Goal: Check status: Check status

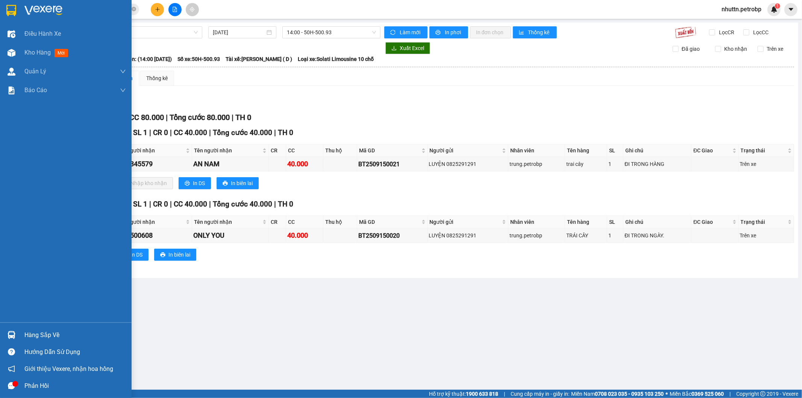
click at [54, 334] on div "Hàng sắp về" at bounding box center [74, 334] width 101 height 11
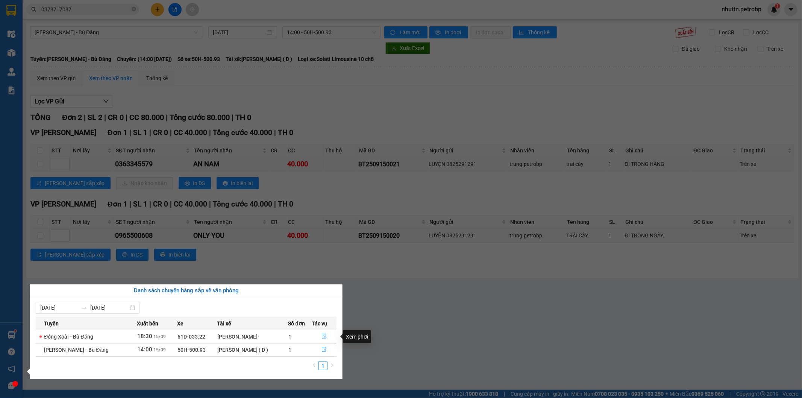
click at [325, 335] on icon "file-done" at bounding box center [323, 335] width 5 height 5
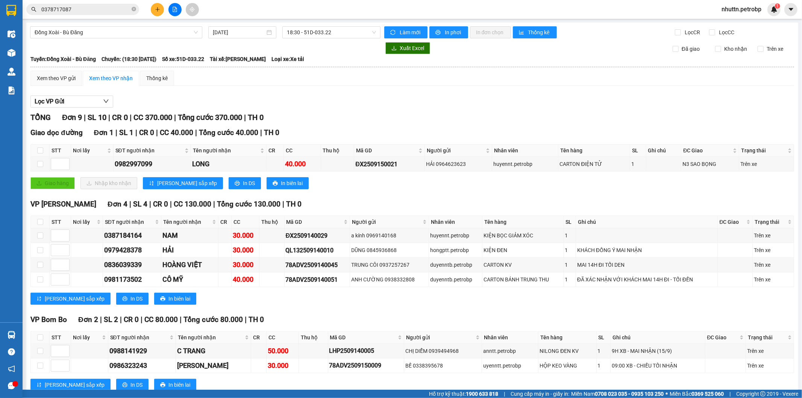
click at [82, 12] on input "0378717087" at bounding box center [85, 9] width 89 height 8
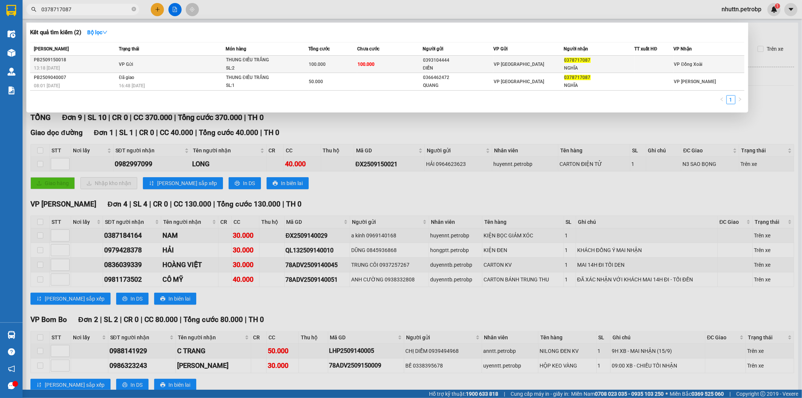
click at [401, 67] on td "100.000" at bounding box center [389, 64] width 65 height 17
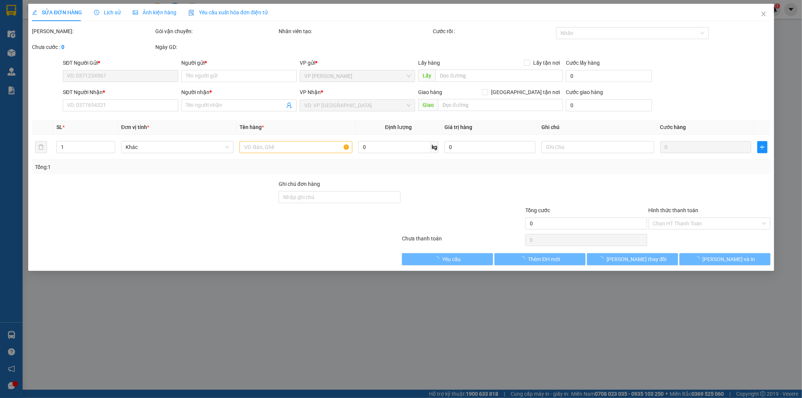
type input "0393104444"
type input "ĐIỀN"
type input "0378717087"
type input "NGHĨA"
type input "CHỢ 34"
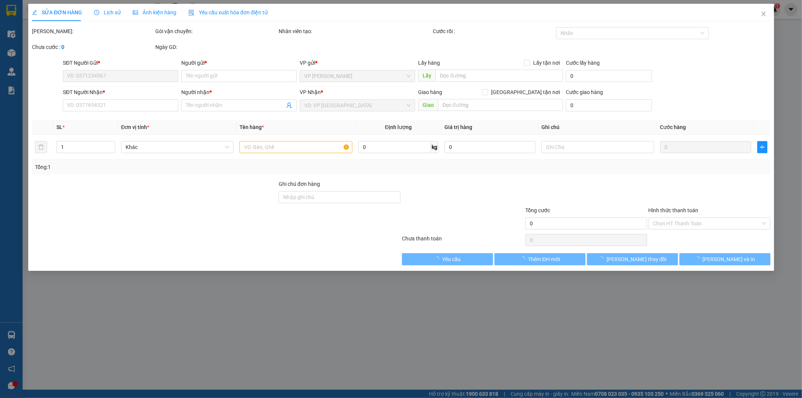
type input "100.000"
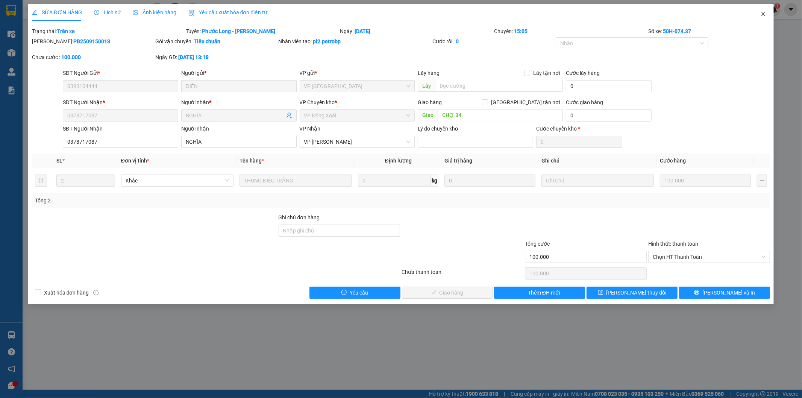
click at [764, 12] on icon "close" at bounding box center [763, 14] width 6 height 6
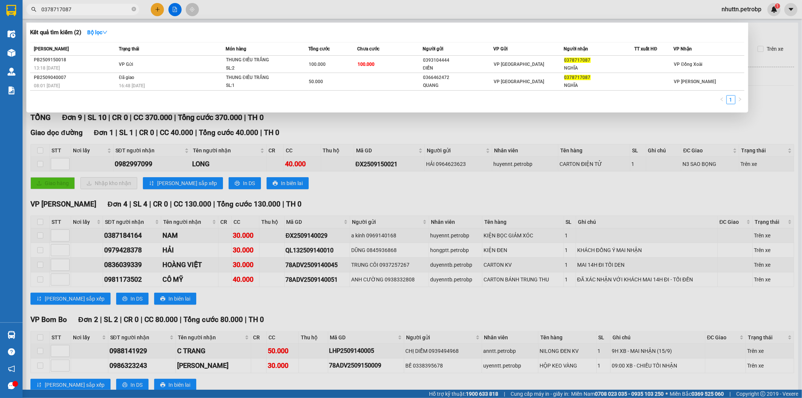
click at [87, 11] on input "0378717087" at bounding box center [85, 9] width 89 height 8
click at [142, 63] on td "VP Gửi" at bounding box center [171, 64] width 109 height 17
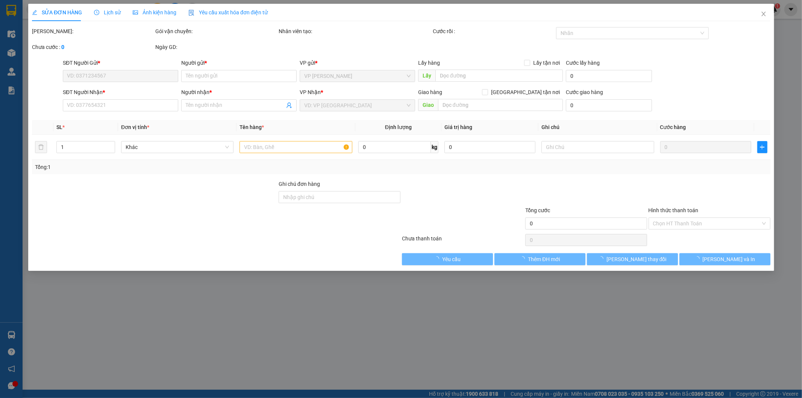
type input "0393104444"
type input "ĐIỀN"
type input "0378717087"
type input "NGHĨA"
type input "CHỢ 34"
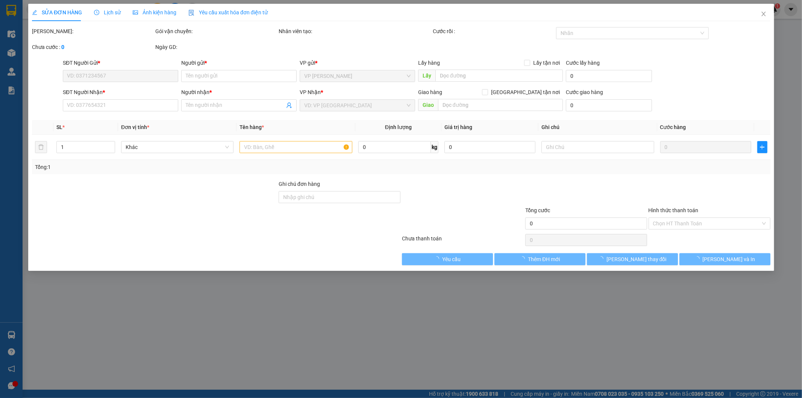
type input "100.000"
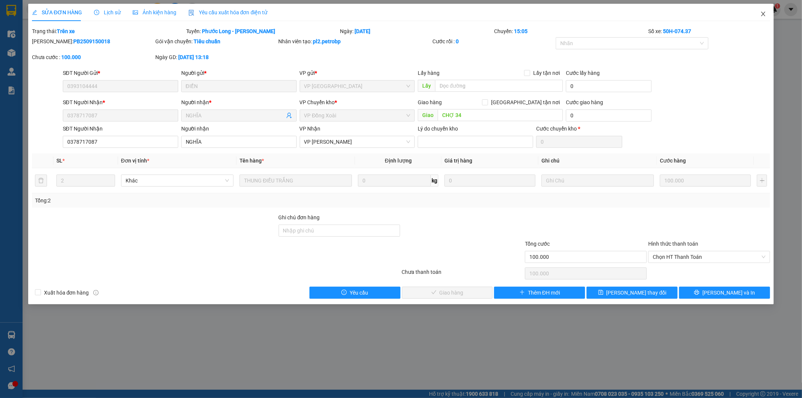
click at [760, 15] on icon "close" at bounding box center [763, 14] width 6 height 6
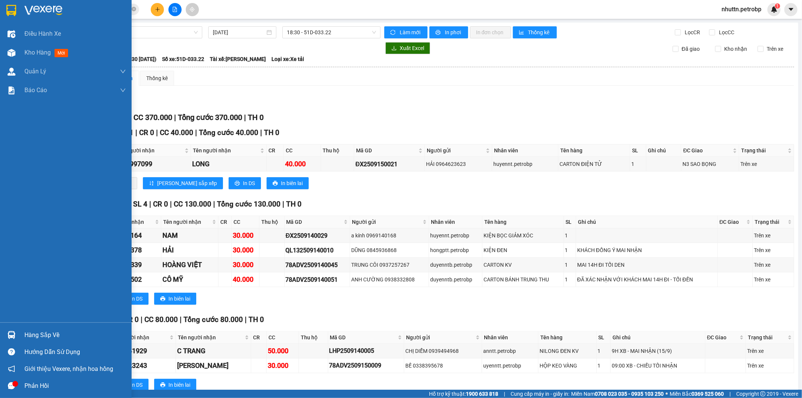
click at [28, 335] on div "Hàng sắp về" at bounding box center [74, 334] width 101 height 11
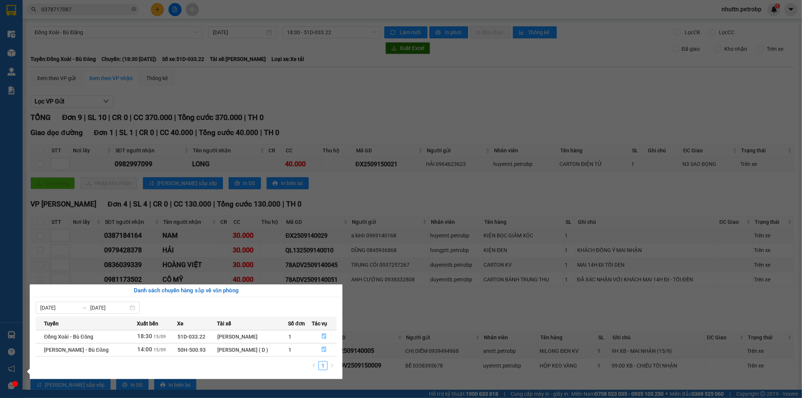
click at [315, 295] on div "Danh sách chuyến hàng sắp về văn phòng" at bounding box center [186, 290] width 313 height 13
click at [319, 339] on button "button" at bounding box center [324, 336] width 24 height 12
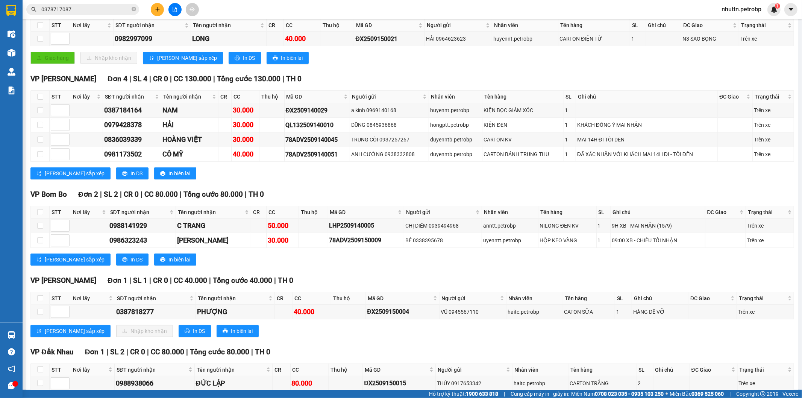
scroll to position [166, 0]
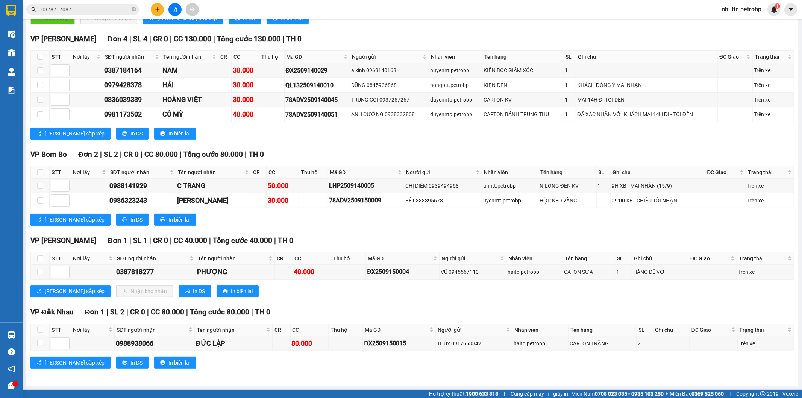
click at [673, 41] on div "VP [PERSON_NAME] Đơn 4 | SL 4 | CR 0 | CC 130.000 | Tổng cước 130.000 | TH 0" at bounding box center [411, 38] width 763 height 11
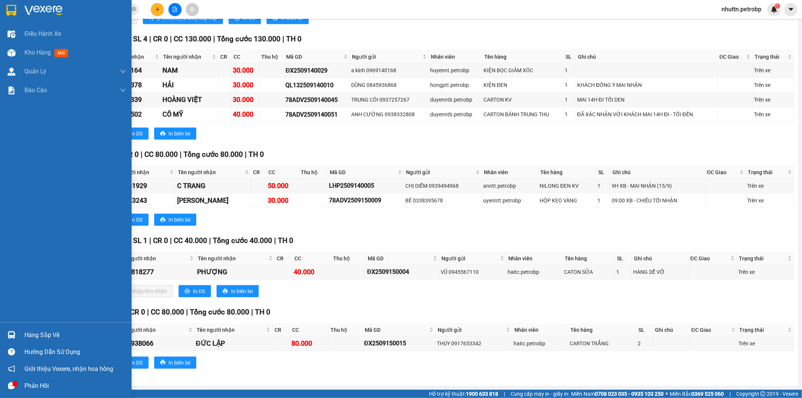
click at [45, 337] on div "Hàng sắp về" at bounding box center [74, 334] width 101 height 11
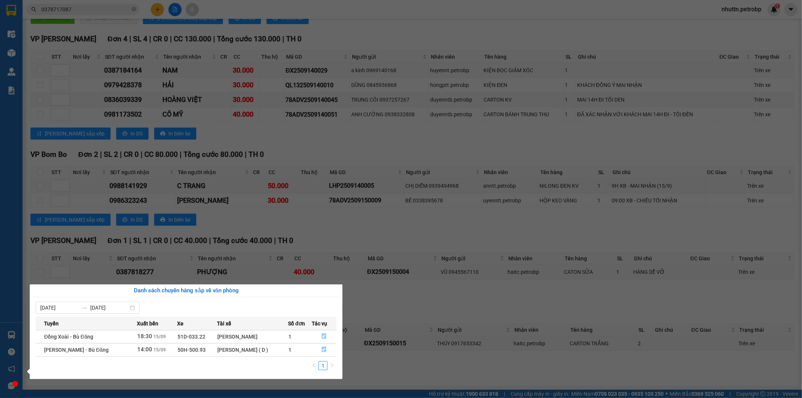
click at [265, 339] on div "[PERSON_NAME]" at bounding box center [253, 336] width 70 height 8
click at [329, 339] on button "button" at bounding box center [324, 336] width 24 height 12
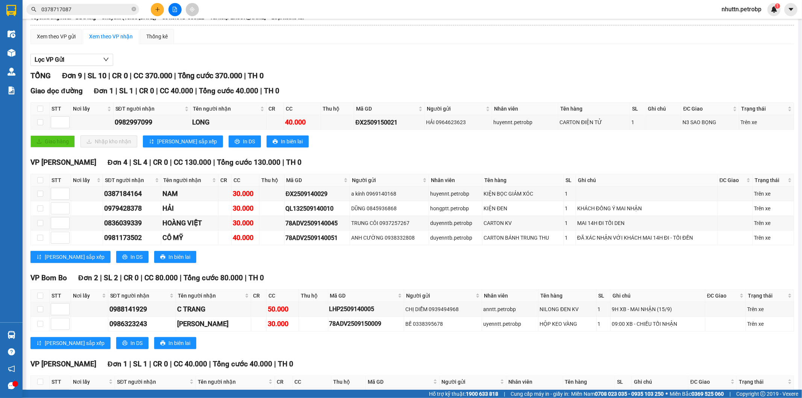
scroll to position [0, 0]
